Goal: Task Accomplishment & Management: Use online tool/utility

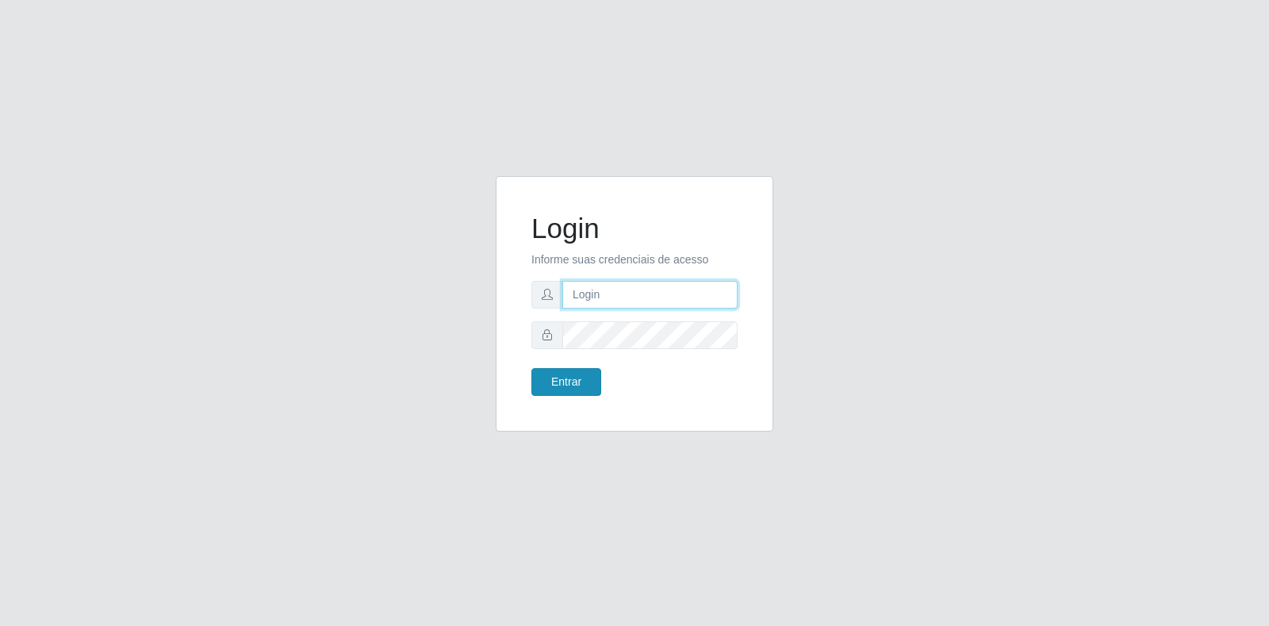
type input "[EMAIL_ADDRESS][DOMAIN_NAME]"
click at [552, 385] on button "Entrar" at bounding box center [566, 382] width 70 height 28
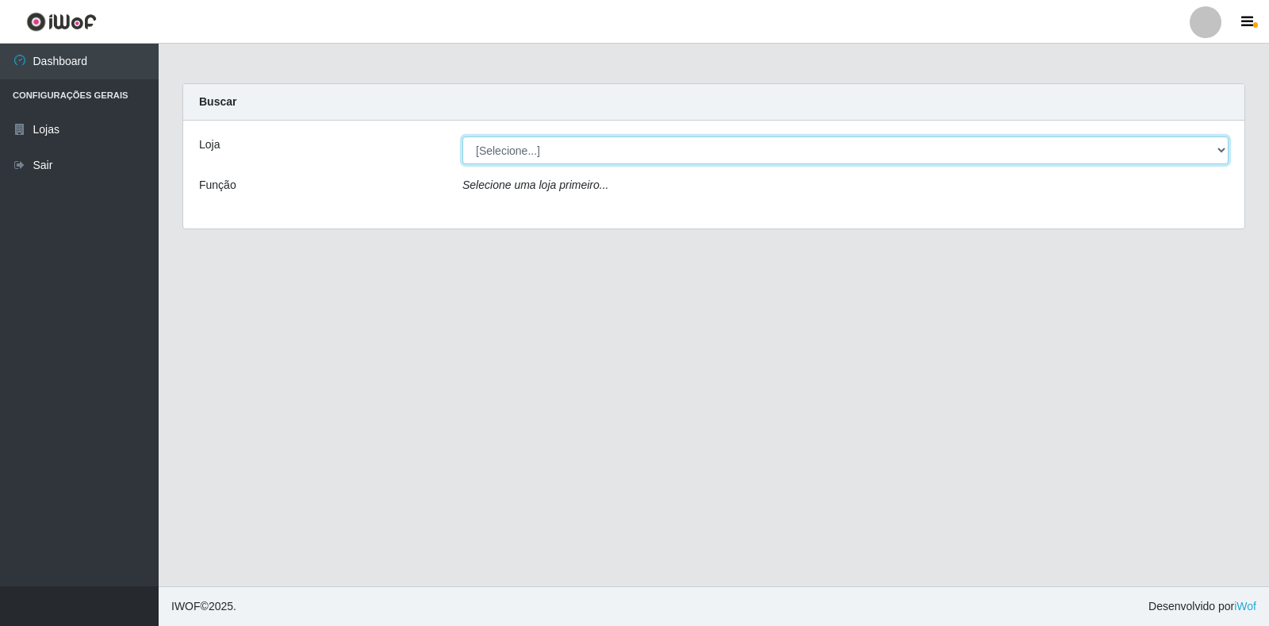
click at [509, 151] on select "[Selecione...] Atacado Vem - Loja 30 Laranjeiras Velha" at bounding box center [845, 150] width 766 height 28
select select "495"
click at [462, 136] on select "[Selecione...] Atacado Vem - Loja 30 Laranjeiras Velha" at bounding box center [845, 150] width 766 height 28
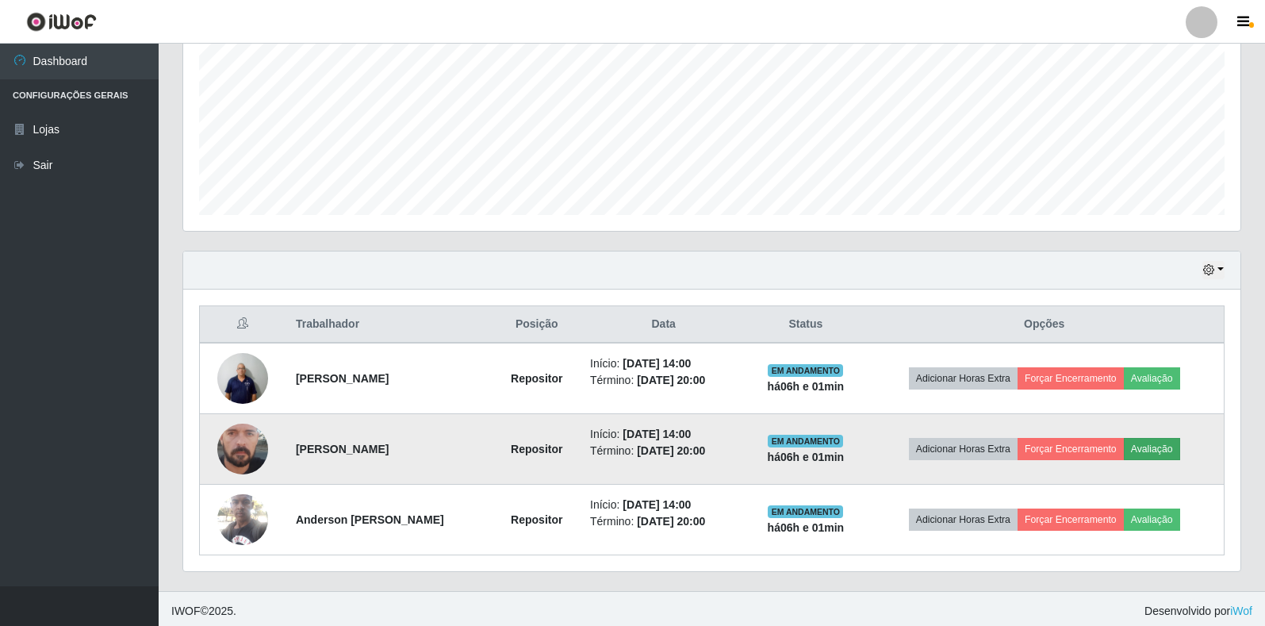
scroll to position [357, 0]
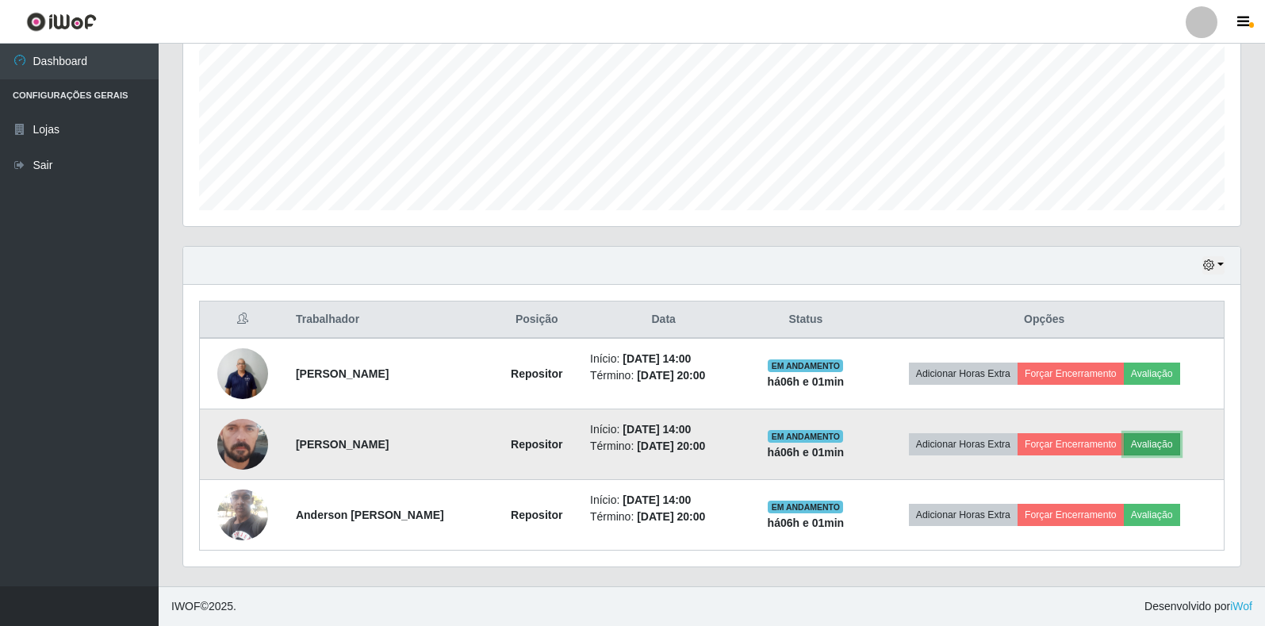
click at [1167, 439] on button "Avaliação" at bounding box center [1152, 444] width 56 height 22
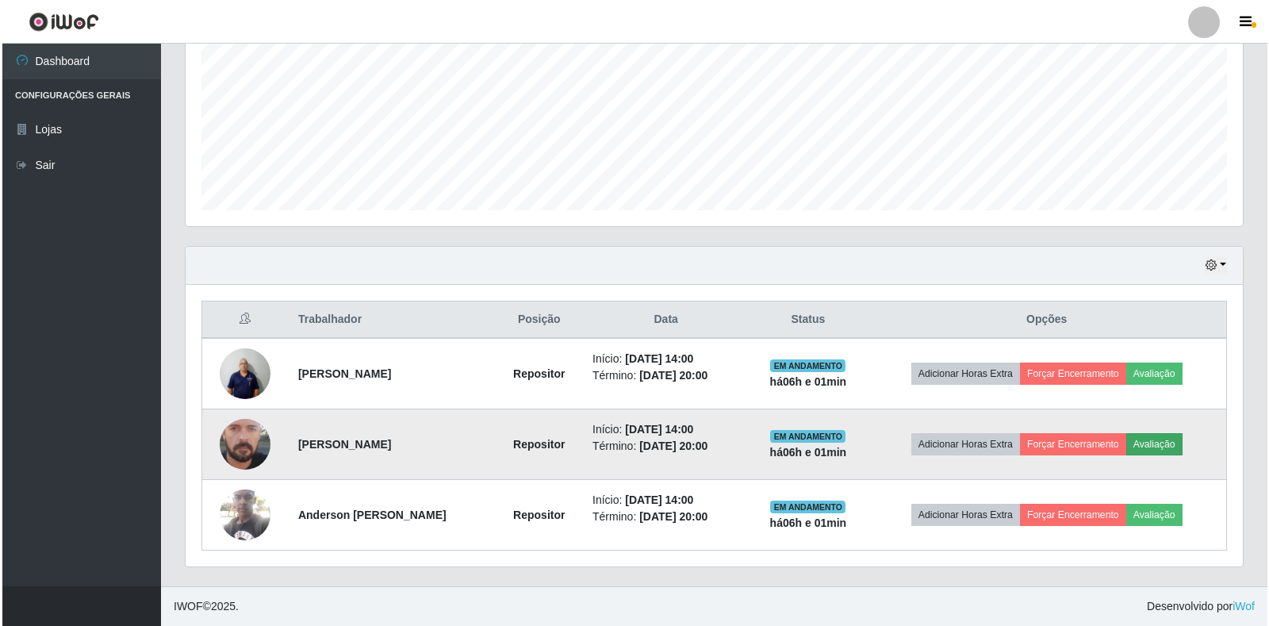
scroll to position [329, 1048]
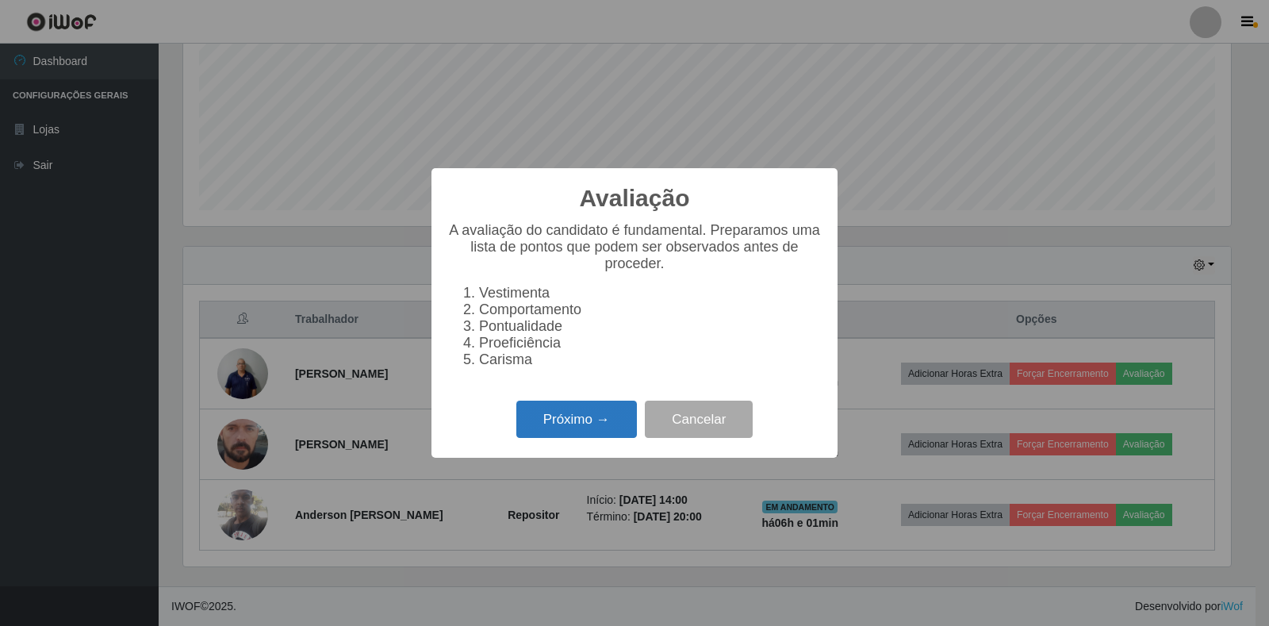
click at [573, 424] on button "Próximo →" at bounding box center [576, 418] width 121 height 37
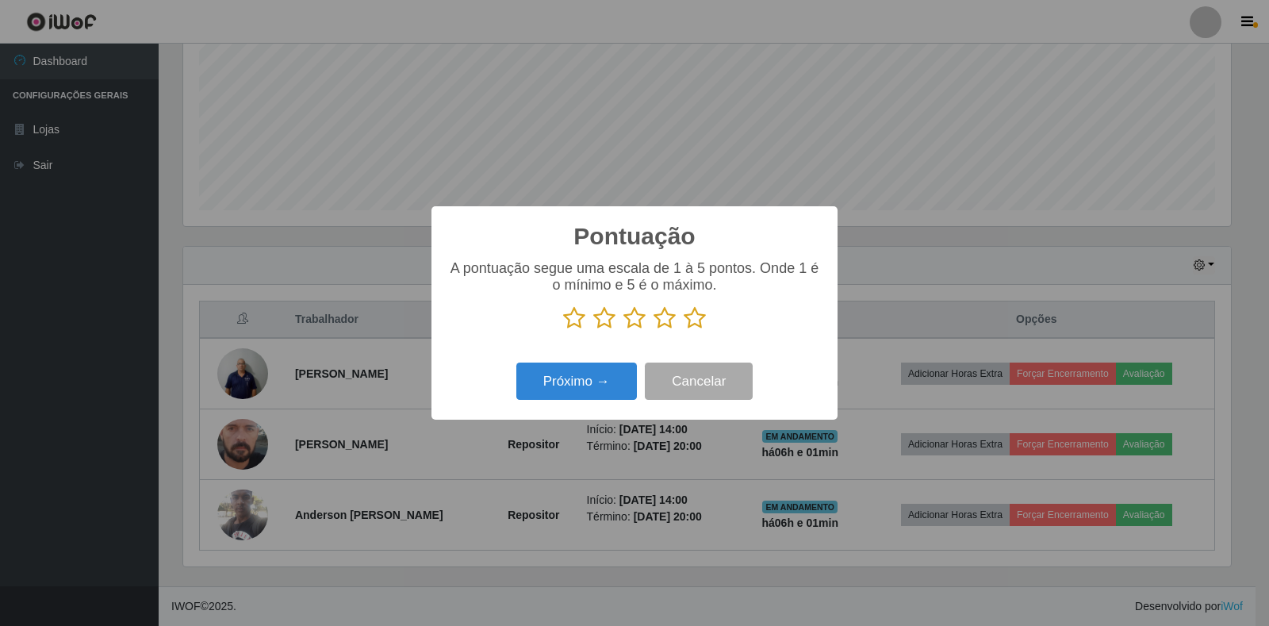
click at [707, 318] on p at bounding box center [634, 318] width 374 height 24
click at [676, 324] on p at bounding box center [634, 318] width 374 height 24
click at [692, 320] on icon at bounding box center [695, 318] width 22 height 24
click at [684, 330] on input "radio" at bounding box center [684, 330] width 0 height 0
click at [597, 396] on button "Próximo →" at bounding box center [576, 380] width 121 height 37
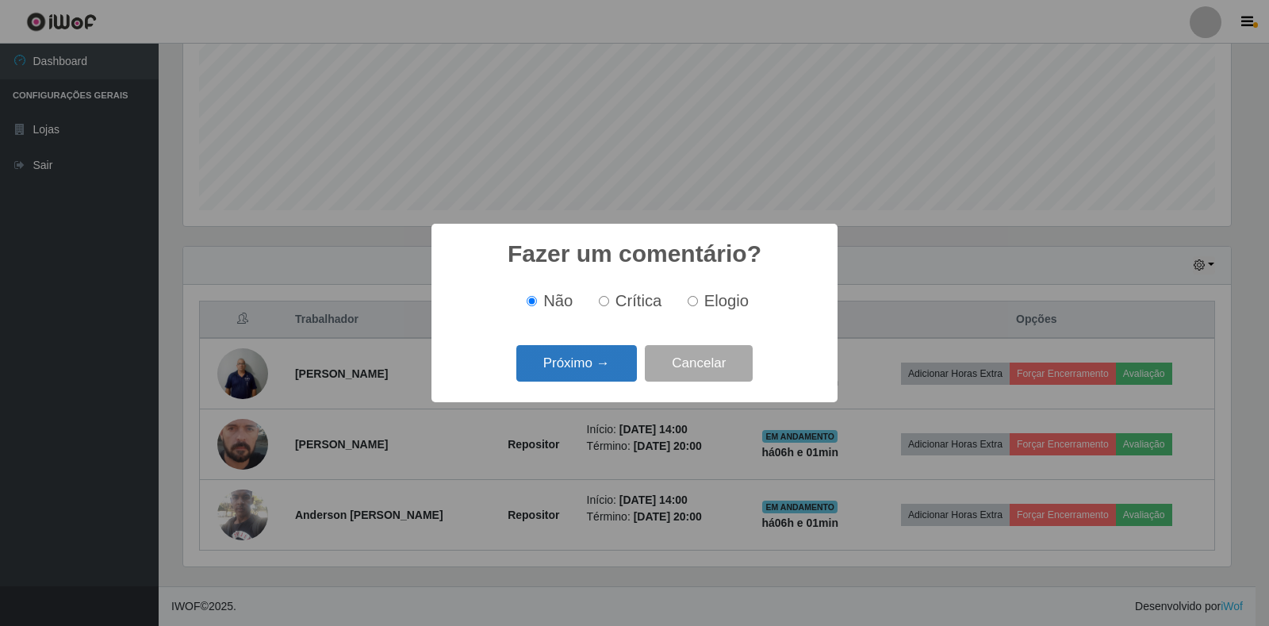
click at [596, 376] on button "Próximo →" at bounding box center [576, 363] width 121 height 37
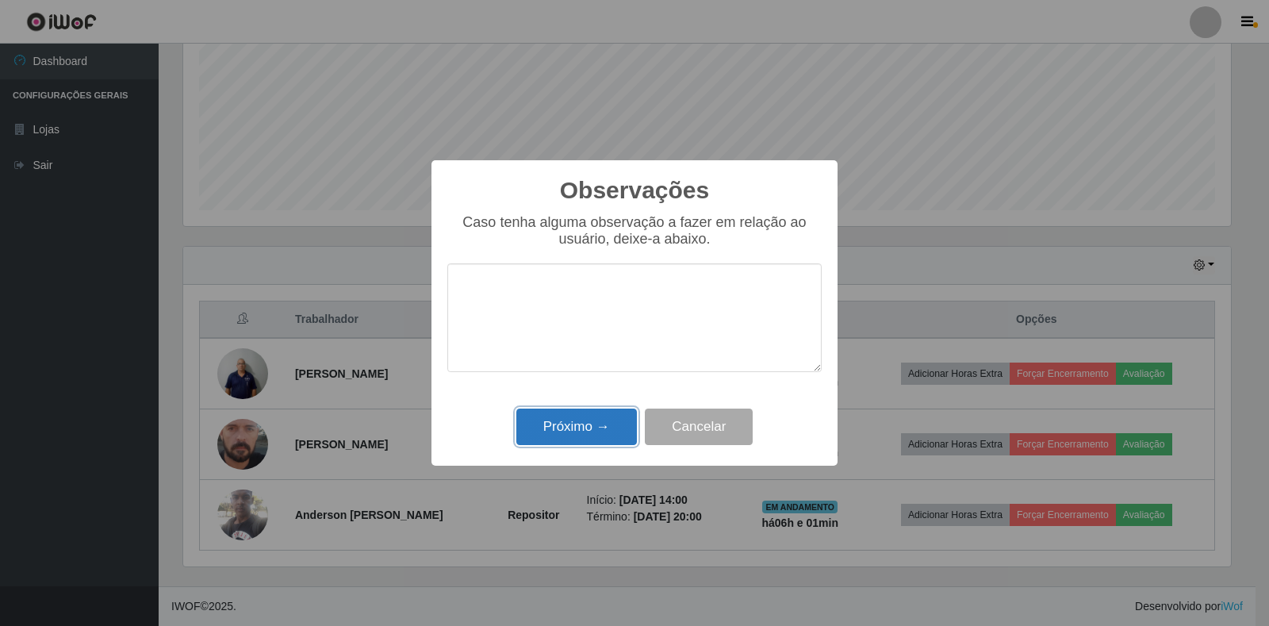
click at [609, 431] on button "Próximo →" at bounding box center [576, 426] width 121 height 37
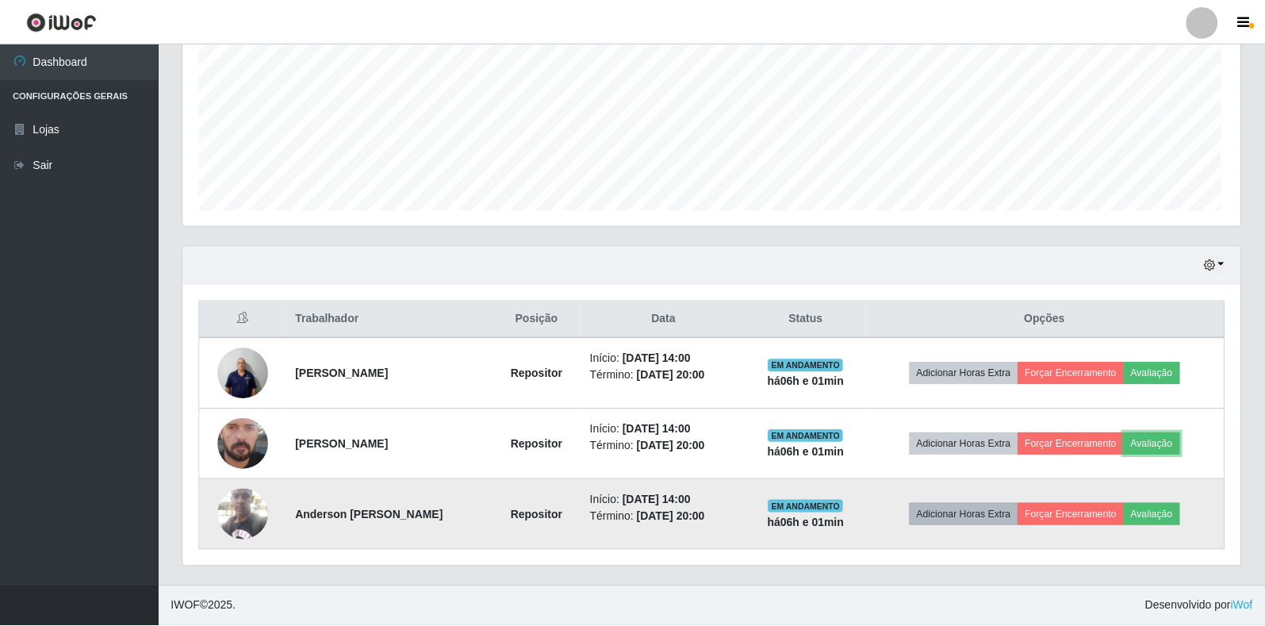
scroll to position [329, 1057]
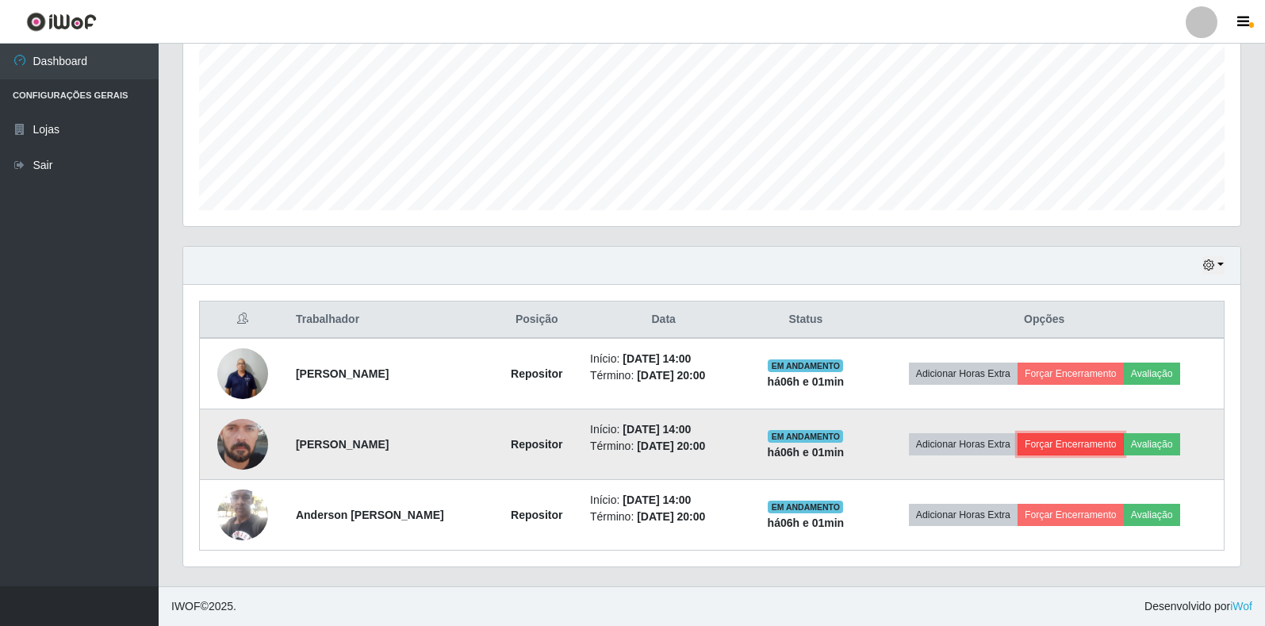
click at [1053, 441] on button "Forçar Encerramento" at bounding box center [1071, 444] width 106 height 22
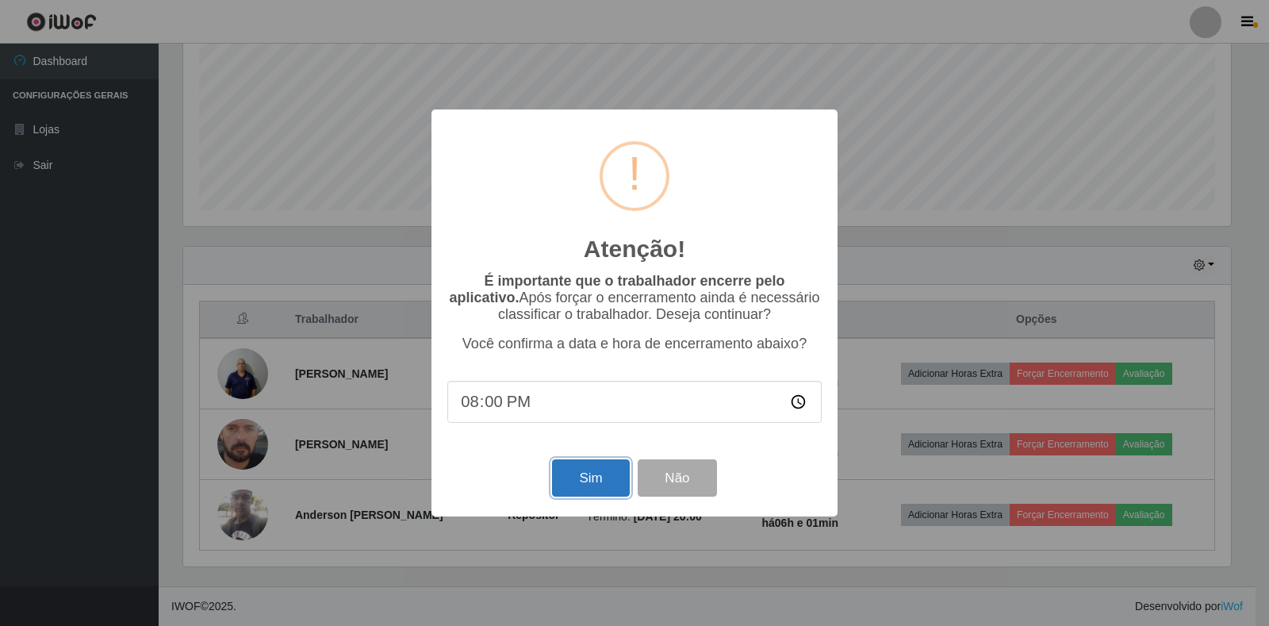
click at [599, 478] on button "Sim" at bounding box center [590, 477] width 77 height 37
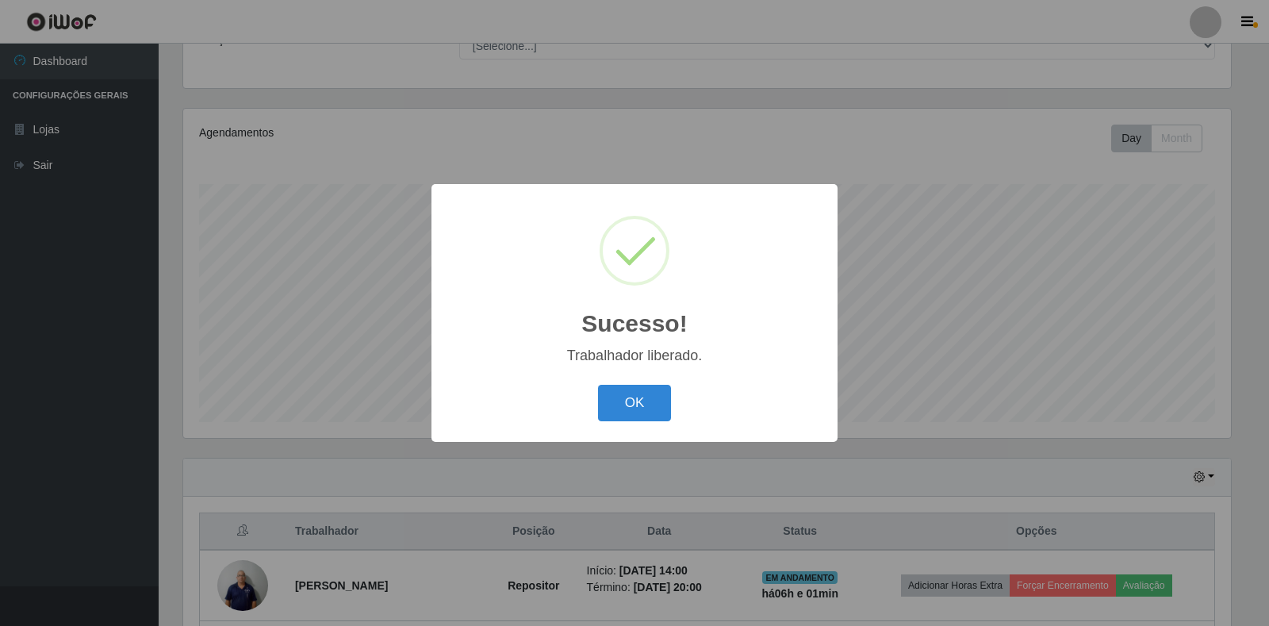
drag, startPoint x: 636, startPoint y: 392, endPoint x: 640, endPoint y: 401, distance: 10.3
click at [637, 392] on button "OK" at bounding box center [635, 403] width 74 height 37
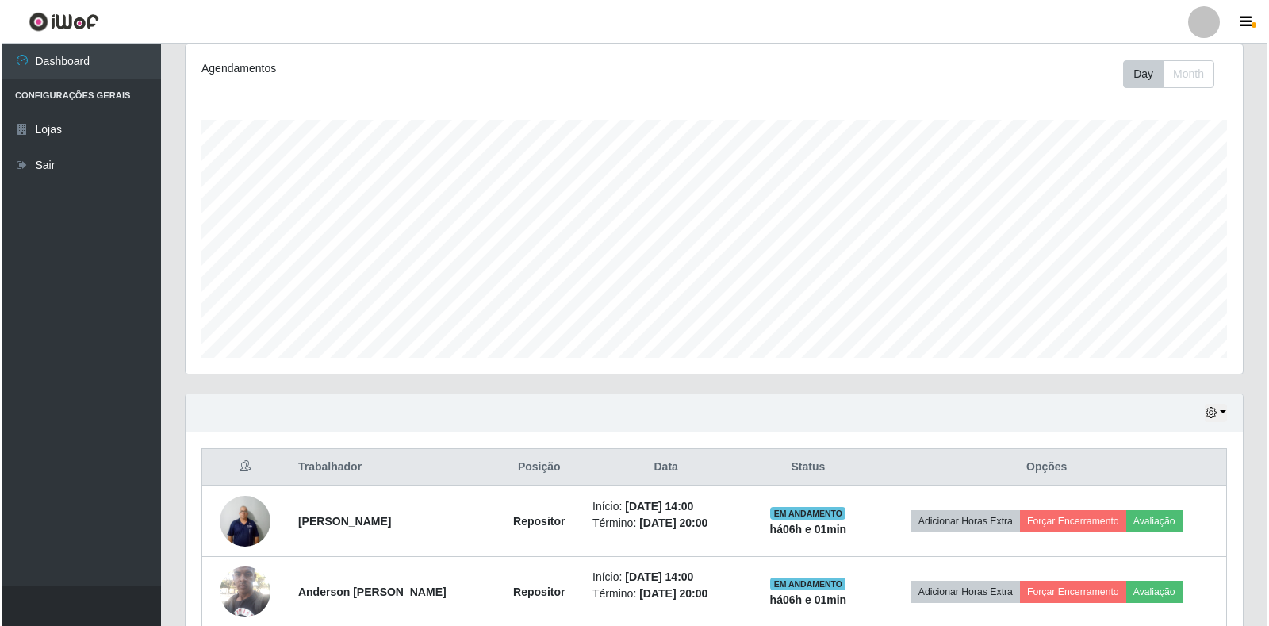
scroll to position [286, 0]
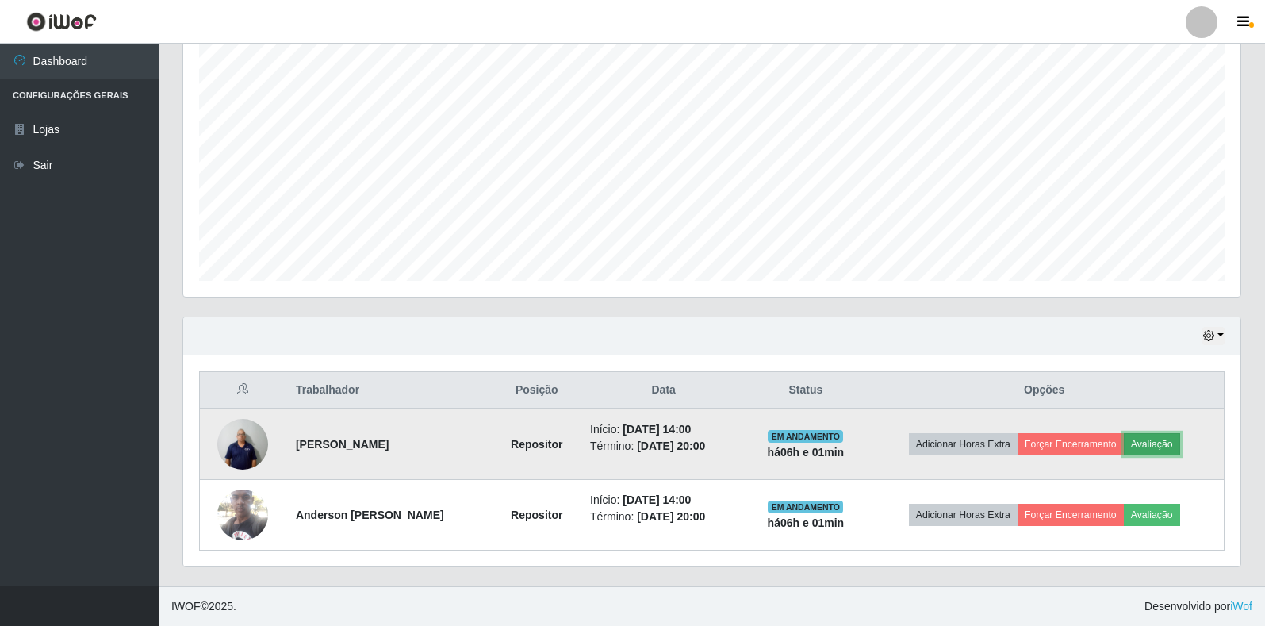
click at [1146, 442] on button "Avaliação" at bounding box center [1152, 444] width 56 height 22
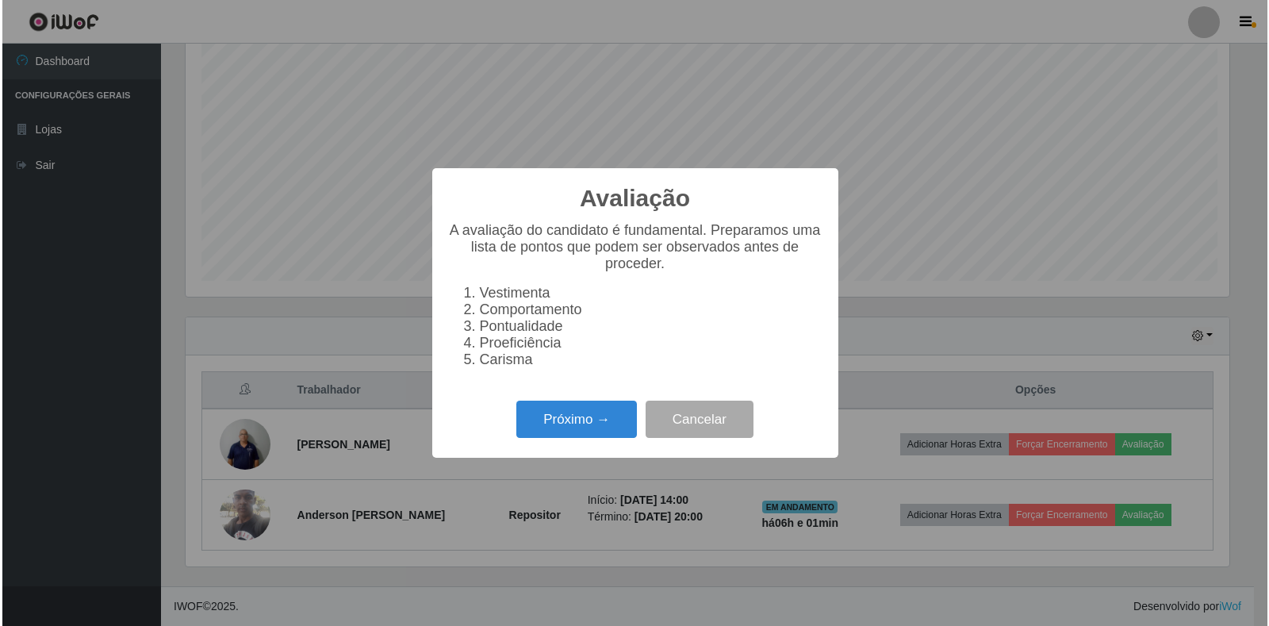
scroll to position [329, 1048]
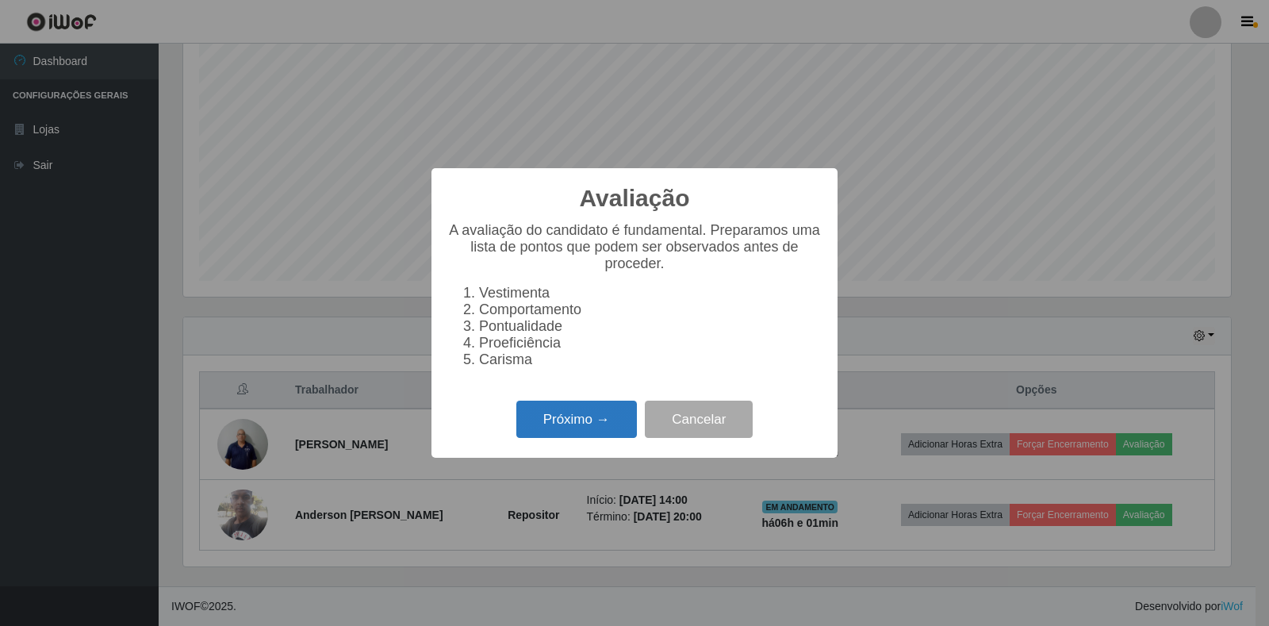
click at [602, 424] on button "Próximo →" at bounding box center [576, 418] width 121 height 37
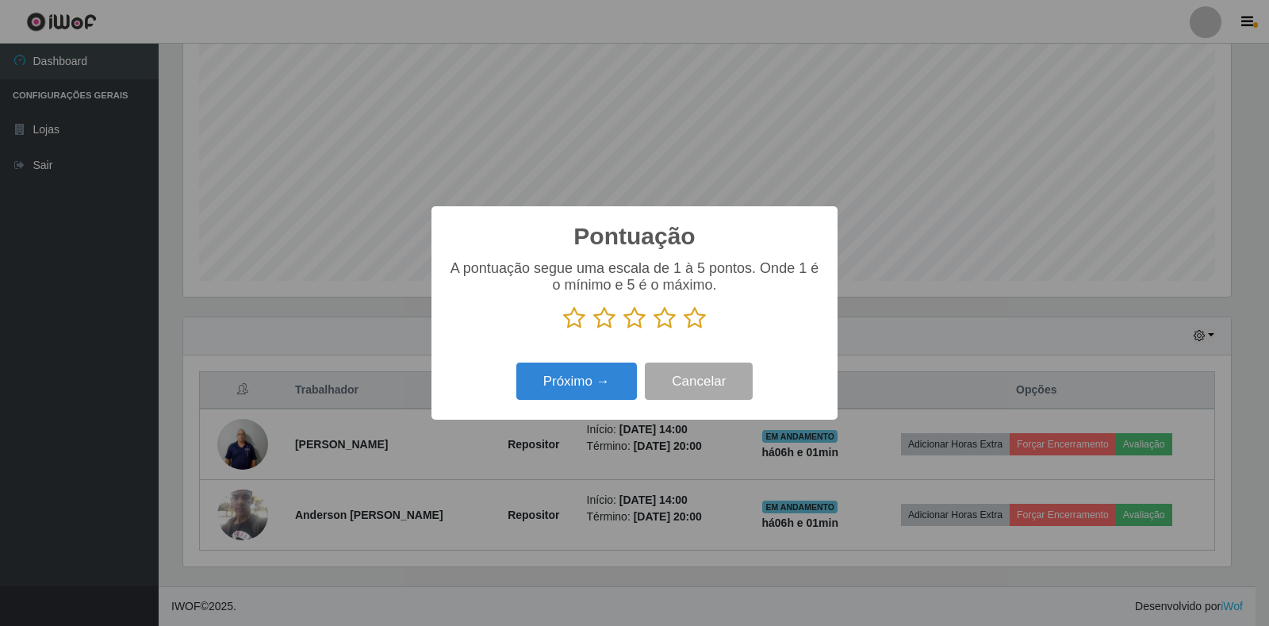
scroll to position [792737, 792019]
click at [696, 316] on icon at bounding box center [695, 318] width 22 height 24
click at [684, 330] on input "radio" at bounding box center [684, 330] width 0 height 0
click at [539, 380] on button "Próximo →" at bounding box center [576, 380] width 121 height 37
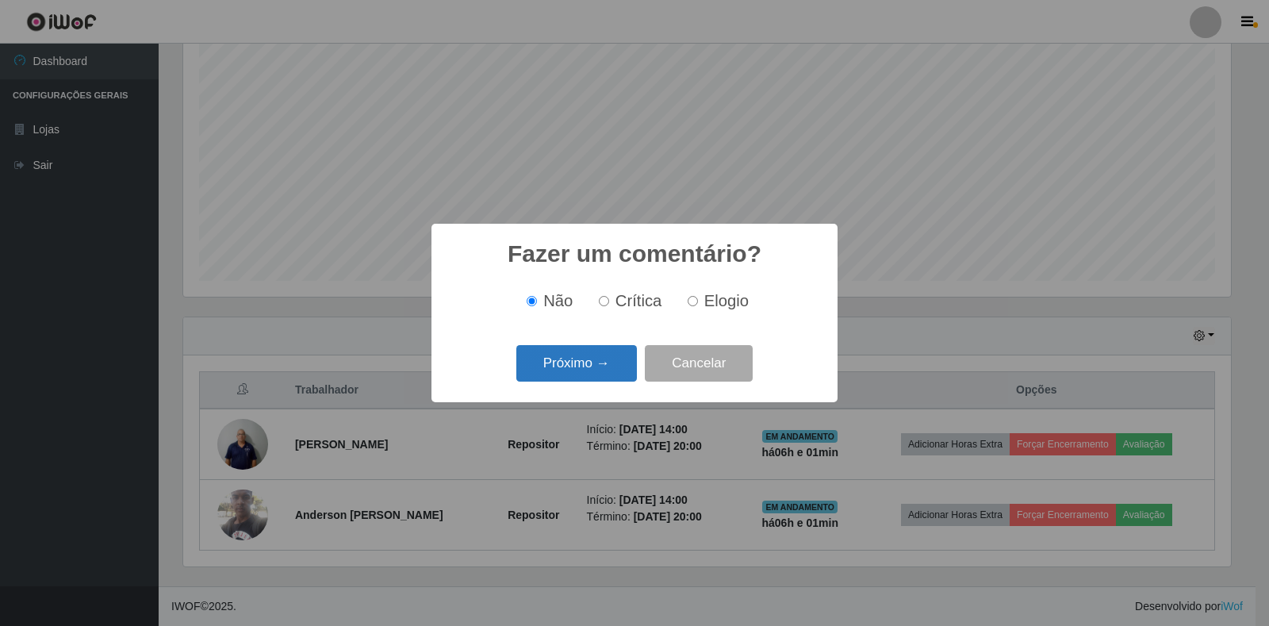
click at [577, 370] on button "Próximo →" at bounding box center [576, 363] width 121 height 37
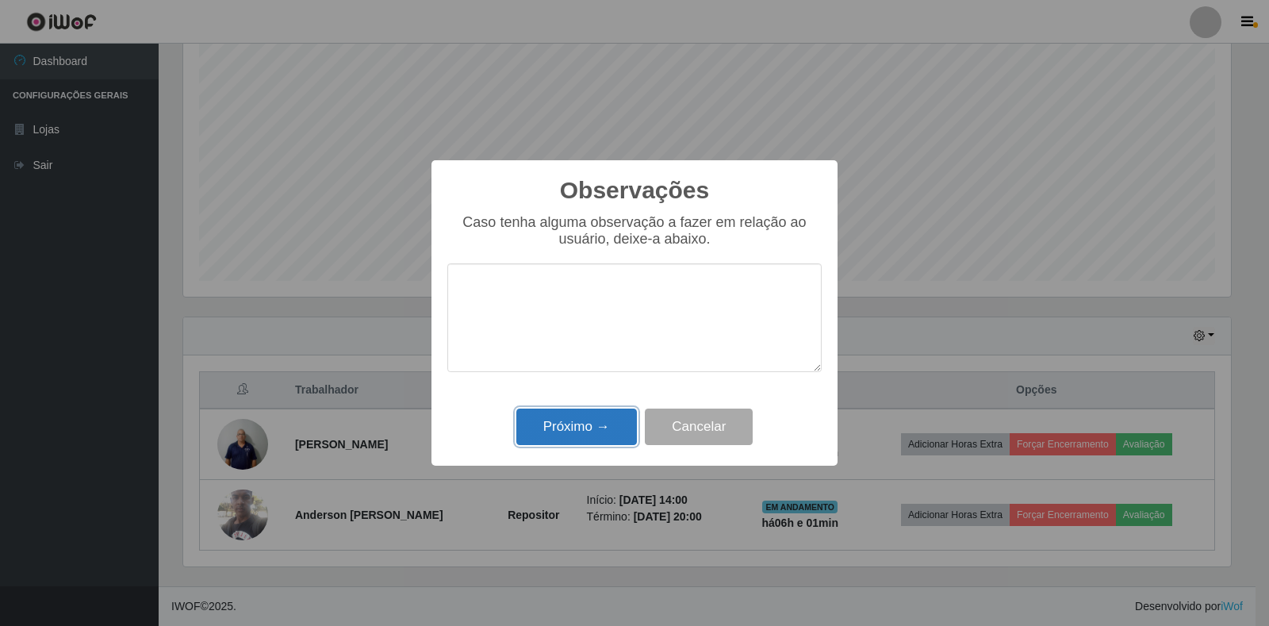
click at [585, 427] on button "Próximo →" at bounding box center [576, 426] width 121 height 37
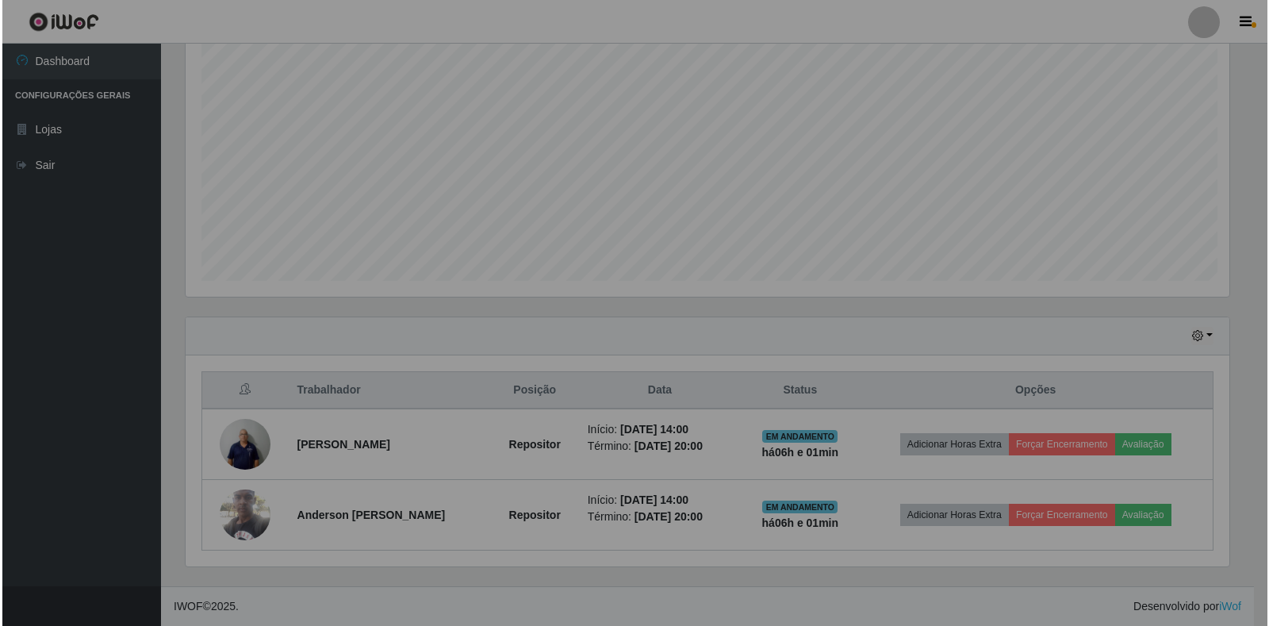
scroll to position [329, 1057]
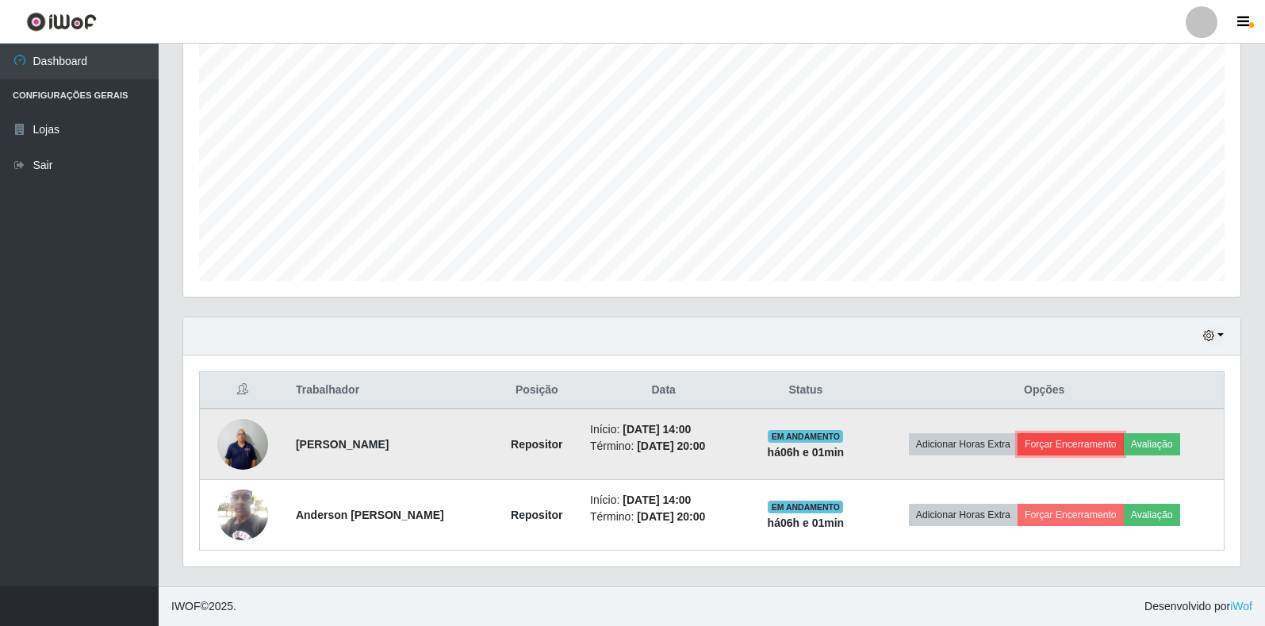
click at [1096, 446] on button "Forçar Encerramento" at bounding box center [1071, 444] width 106 height 22
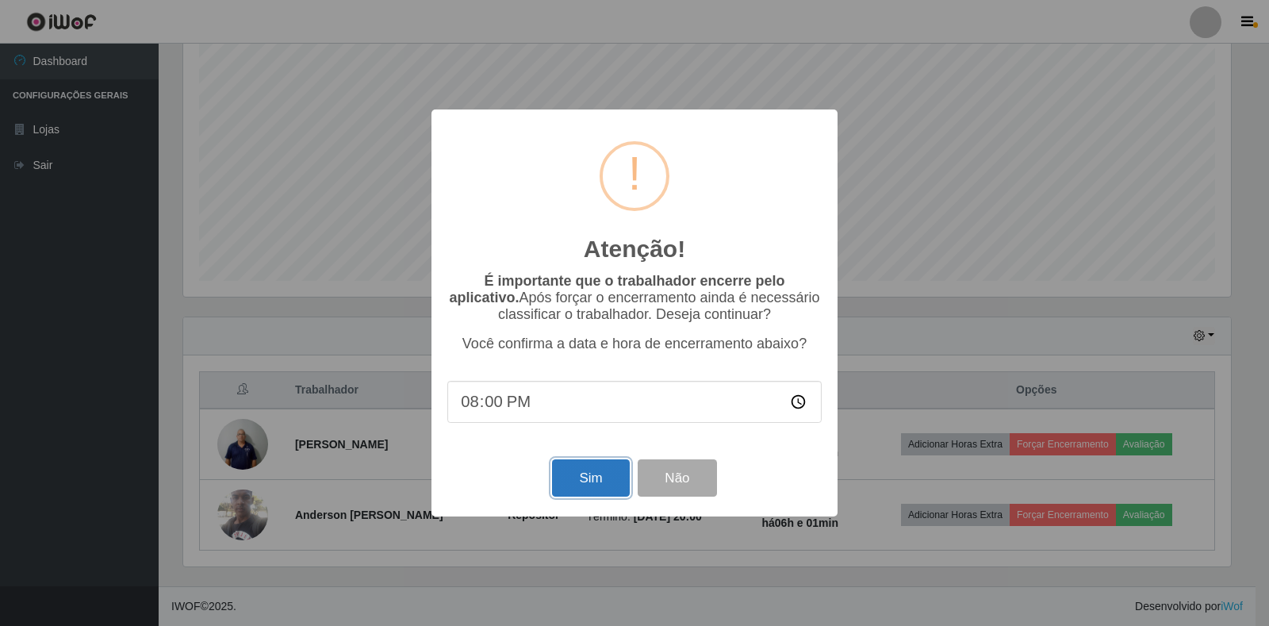
click at [626, 478] on button "Sim" at bounding box center [590, 477] width 77 height 37
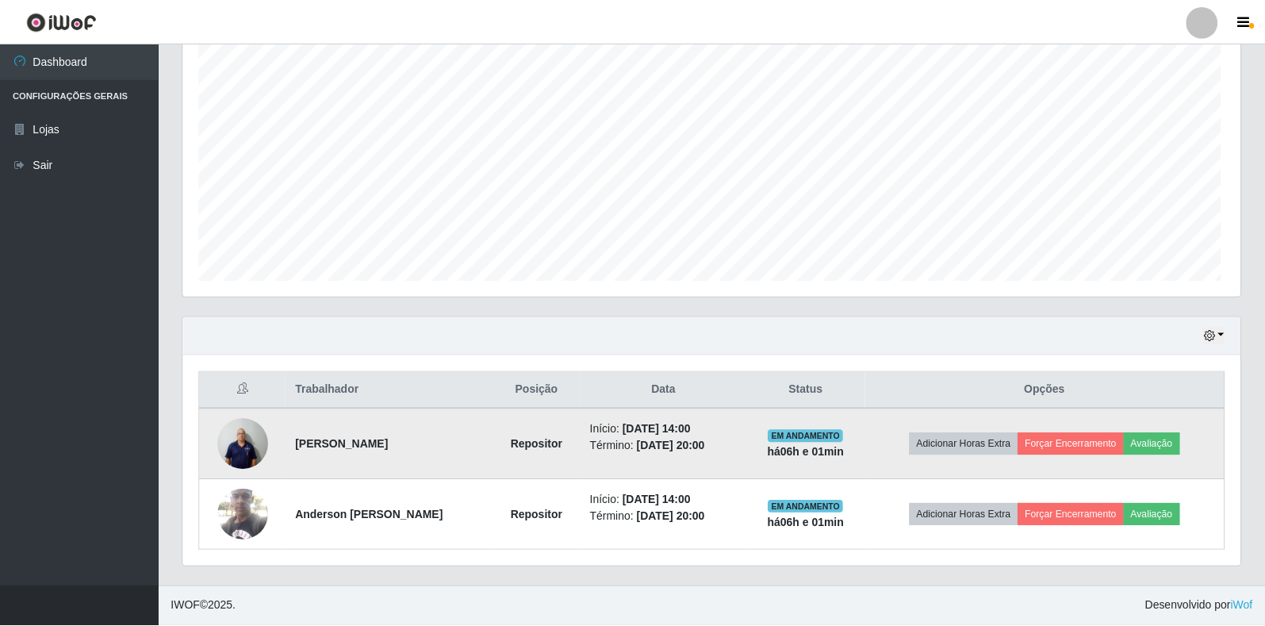
scroll to position [0, 0]
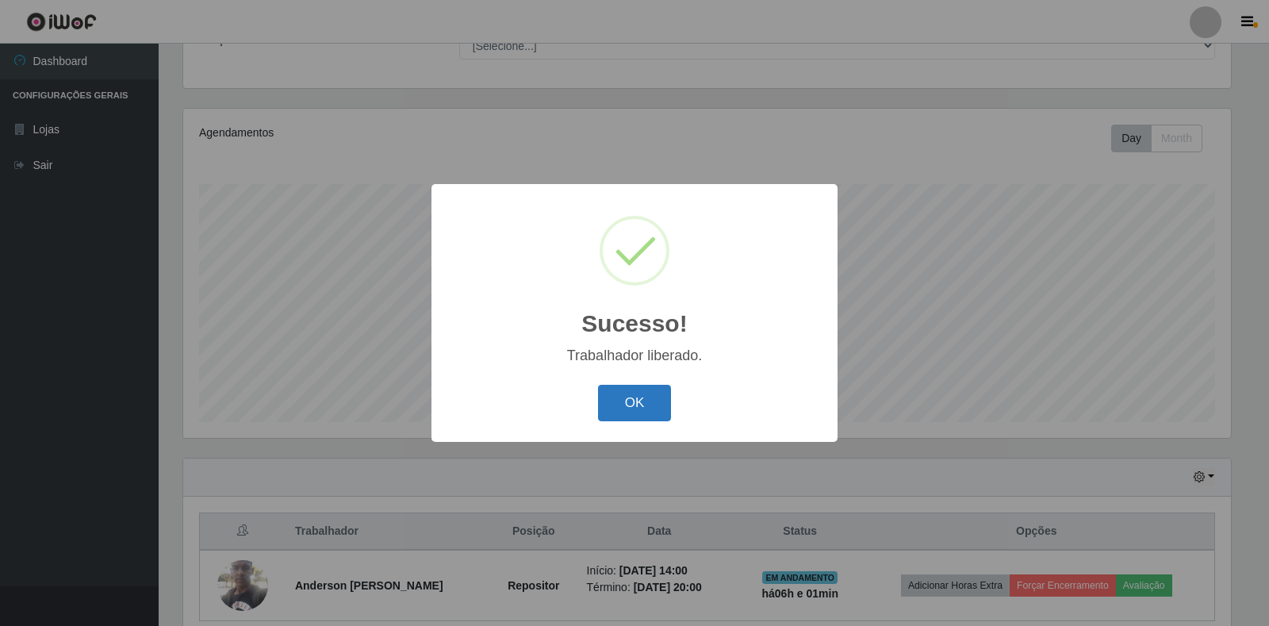
click at [629, 405] on button "OK" at bounding box center [635, 403] width 74 height 37
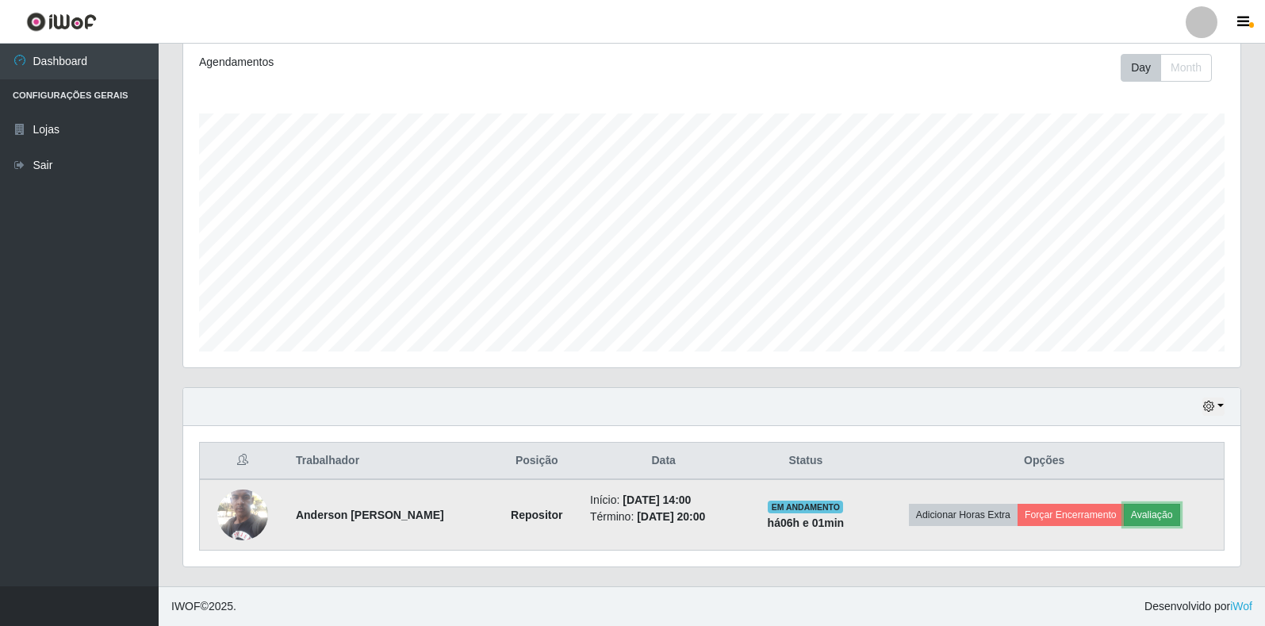
click at [1150, 513] on button "Avaliação" at bounding box center [1152, 515] width 56 height 22
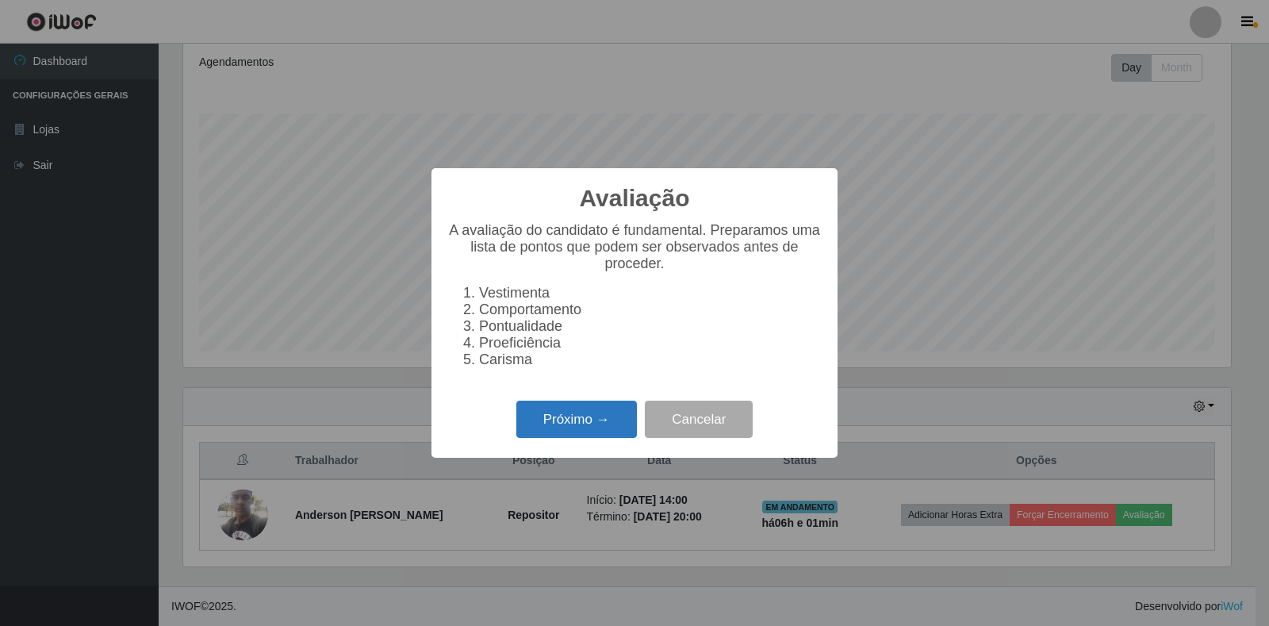
click at [583, 438] on button "Próximo →" at bounding box center [576, 418] width 121 height 37
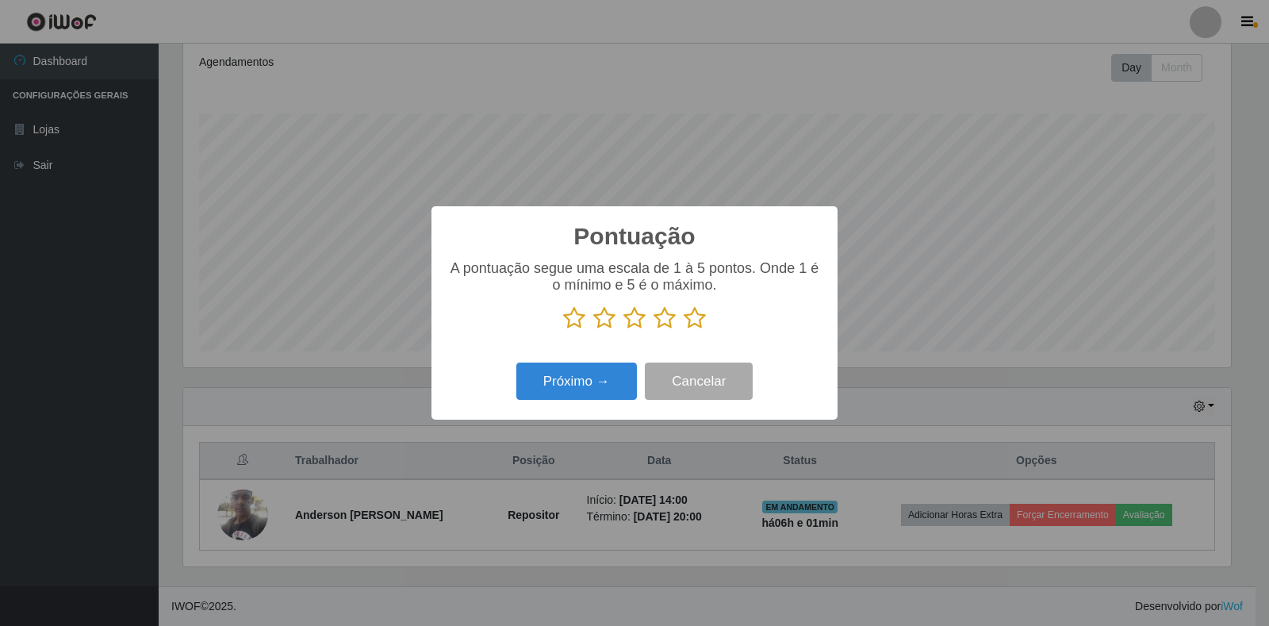
click at [690, 317] on icon at bounding box center [695, 318] width 22 height 24
click at [684, 330] on input "radio" at bounding box center [684, 330] width 0 height 0
click at [535, 377] on button "Próximo →" at bounding box center [576, 380] width 121 height 37
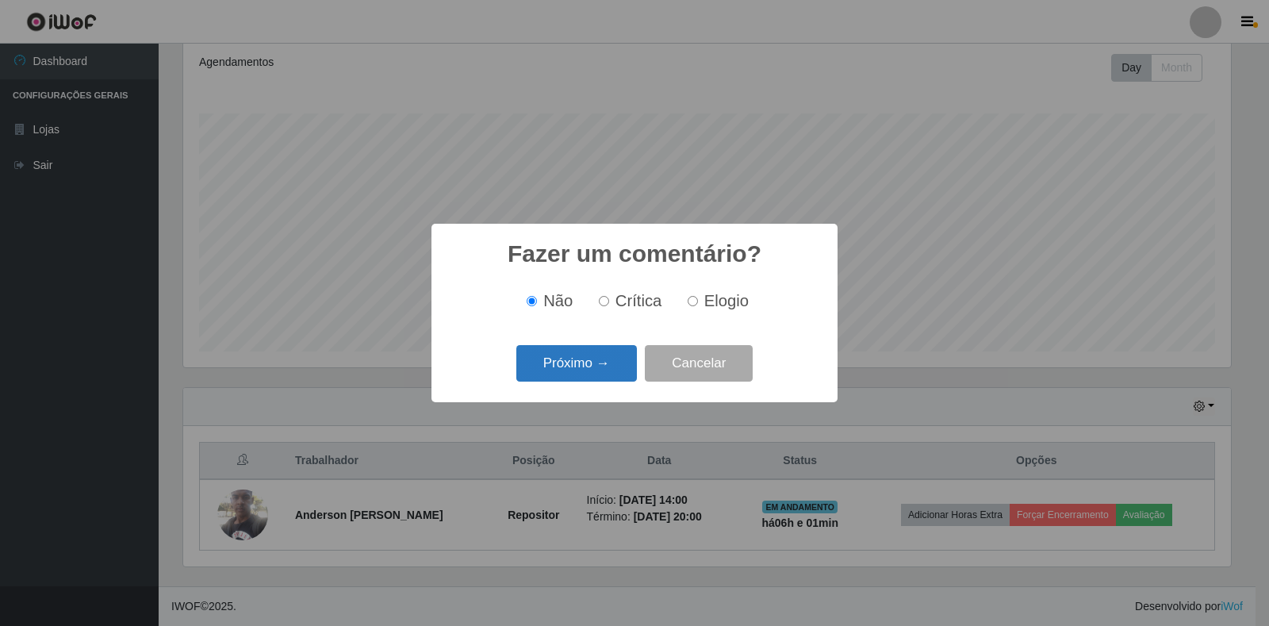
click at [599, 370] on button "Próximo →" at bounding box center [576, 363] width 121 height 37
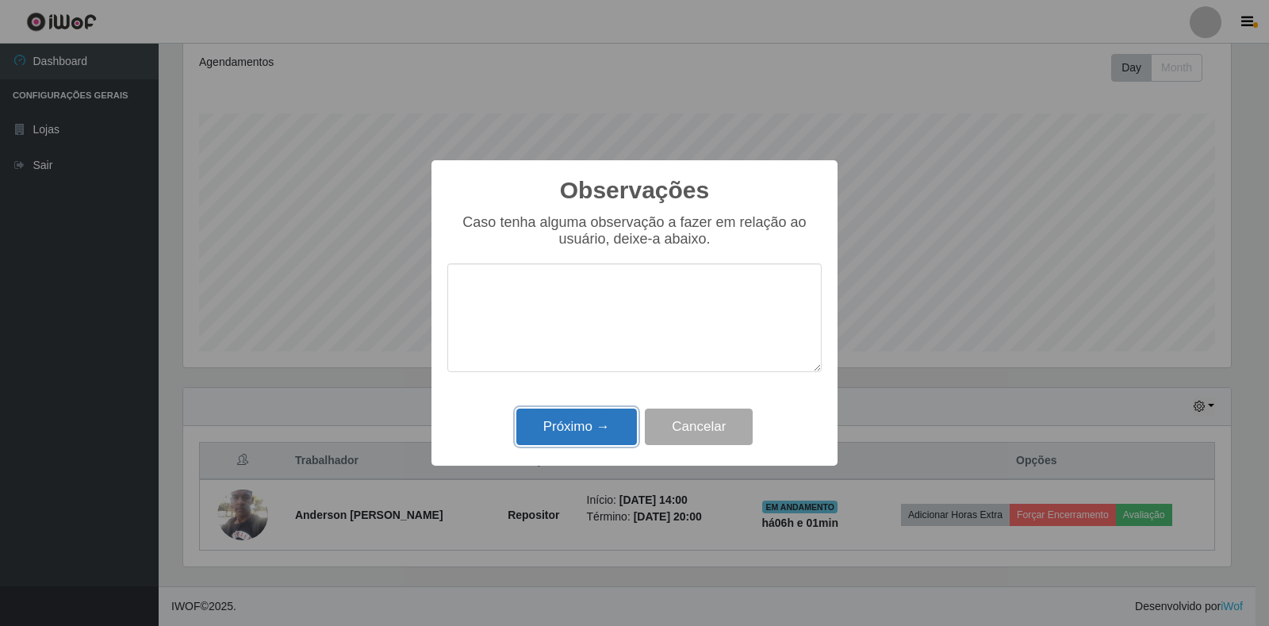
click at [583, 431] on button "Próximo →" at bounding box center [576, 426] width 121 height 37
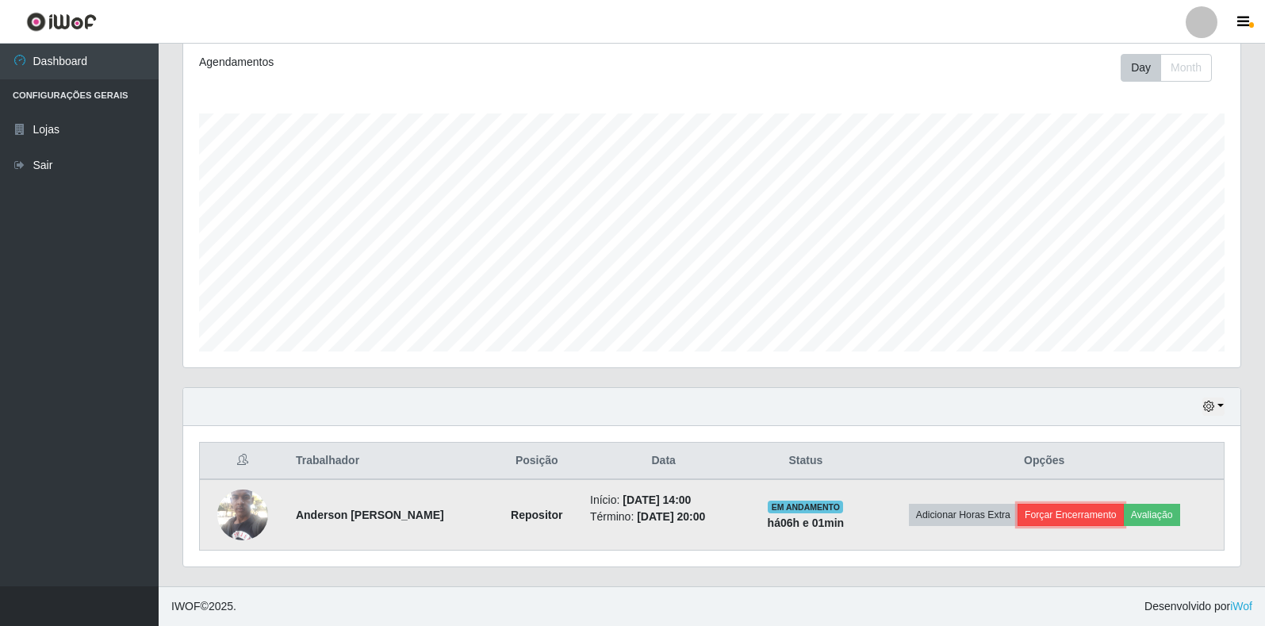
click at [1048, 512] on button "Forçar Encerramento" at bounding box center [1071, 515] width 106 height 22
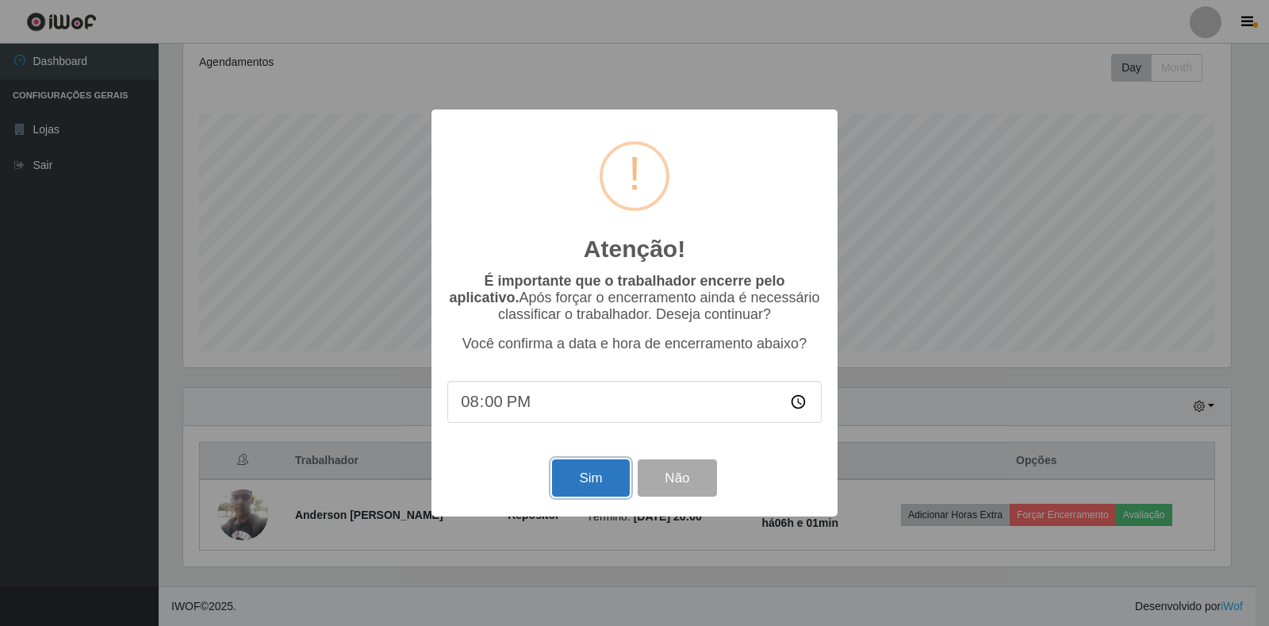
click at [581, 477] on button "Sim" at bounding box center [590, 477] width 77 height 37
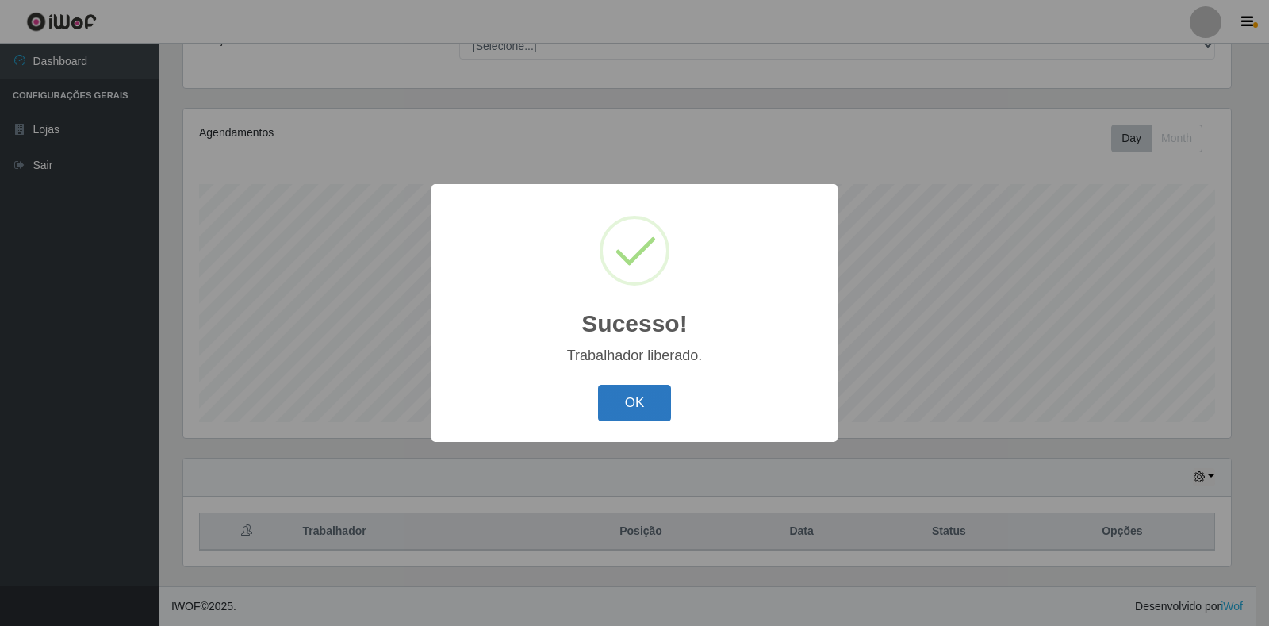
click at [618, 418] on button "OK" at bounding box center [635, 403] width 74 height 37
